Goal: Book appointment/travel/reservation

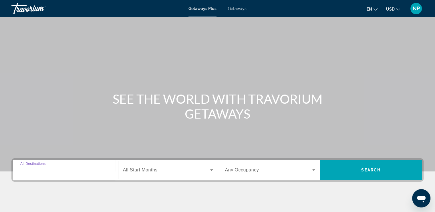
click at [61, 168] on input "Destination All Destinations" at bounding box center [65, 170] width 90 height 7
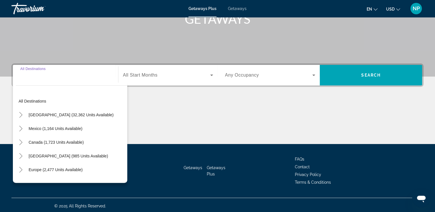
scroll to position [97, 0]
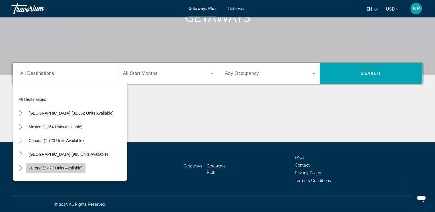
click at [62, 168] on span "Europe (2,477 units available)" at bounding box center [56, 168] width 54 height 5
type input "**********"
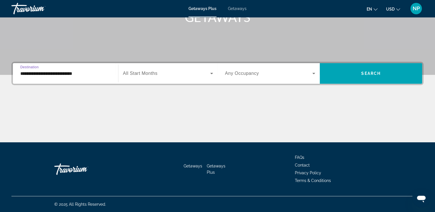
click at [211, 73] on icon "Search widget" at bounding box center [211, 73] width 3 height 1
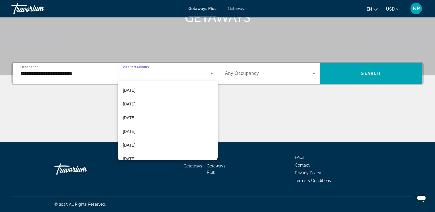
scroll to position [80, 0]
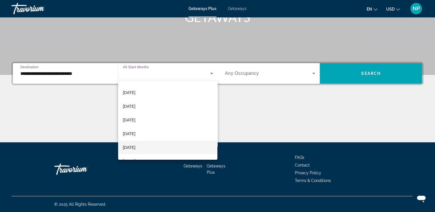
click at [155, 148] on mat-option "[DATE]" at bounding box center [167, 148] width 99 height 14
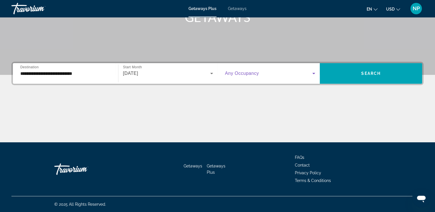
click at [314, 74] on icon "Search widget" at bounding box center [313, 73] width 3 height 1
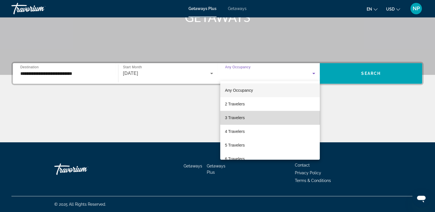
click at [298, 117] on mat-option "3 Travelers" at bounding box center [270, 118] width 100 height 14
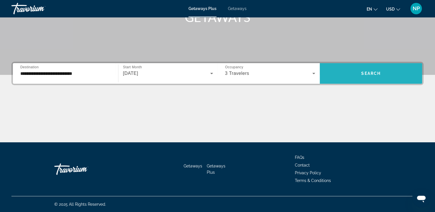
click at [360, 76] on span "Search widget" at bounding box center [371, 74] width 102 height 14
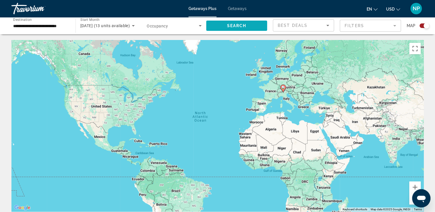
click at [238, 27] on span "Search" at bounding box center [236, 25] width 19 height 5
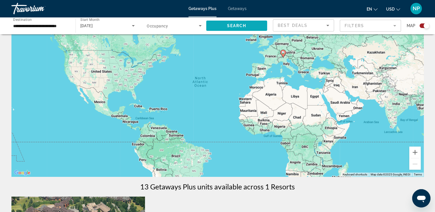
scroll to position [34, 0]
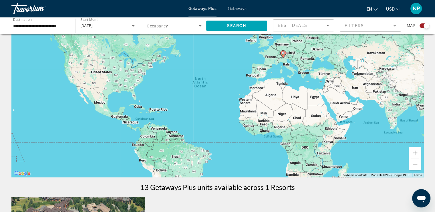
click at [286, 61] on div "To activate drag with keyboard, press Alt + Enter. Once in keyboard drag state,…" at bounding box center [217, 92] width 412 height 172
